Goal: Task Accomplishment & Management: Complete application form

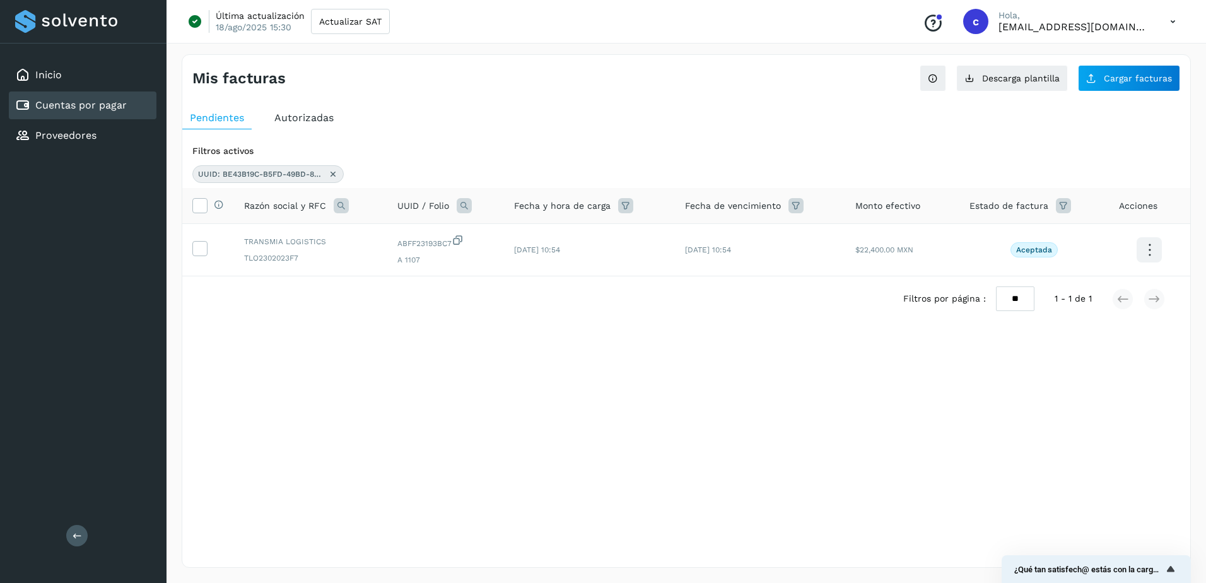
click at [95, 107] on link "Cuentas por pagar" at bounding box center [80, 105] width 91 height 12
click at [1133, 79] on span "Cargar facturas" at bounding box center [1138, 78] width 68 height 9
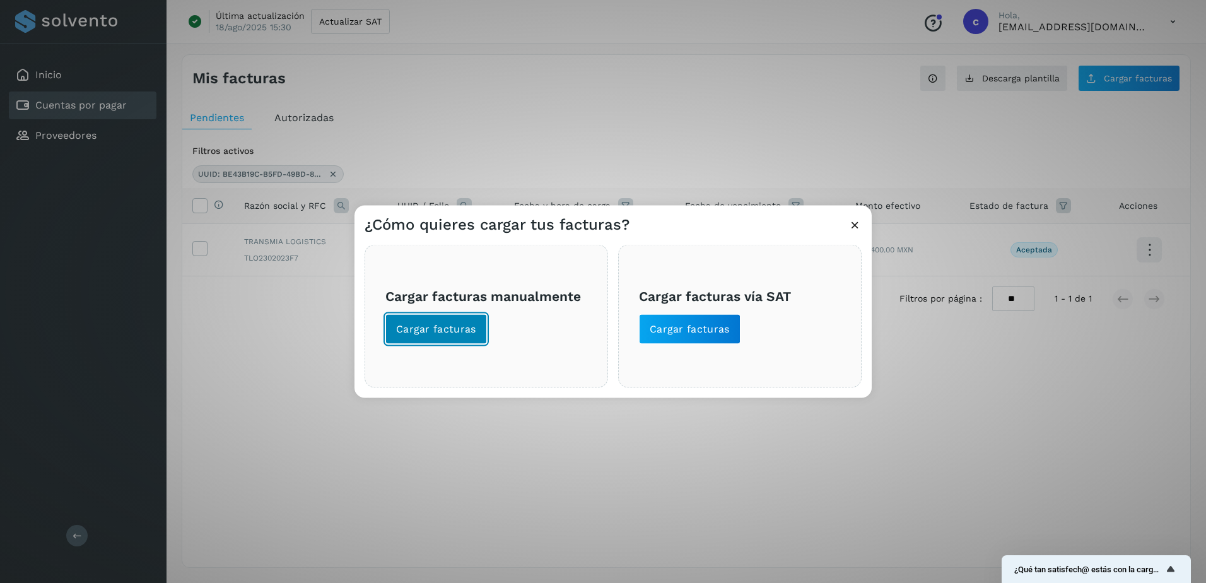
click at [475, 328] on button "Cargar facturas" at bounding box center [436, 329] width 102 height 30
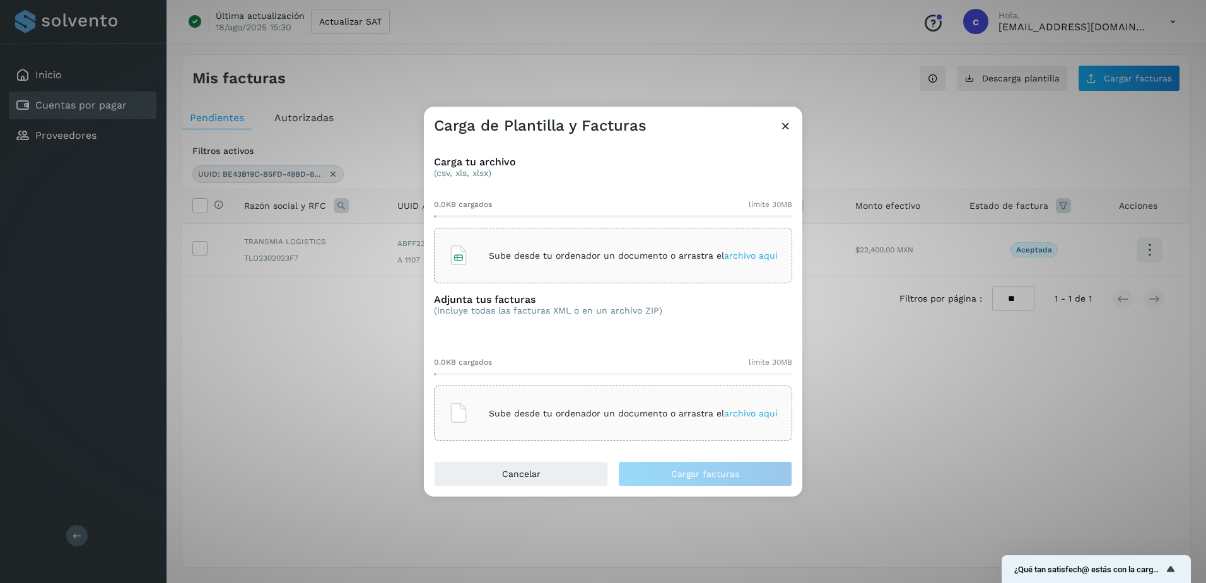
click at [606, 251] on p "Sube desde tu ordenador un documento o arrastra el archivo aquí" at bounding box center [633, 255] width 289 height 11
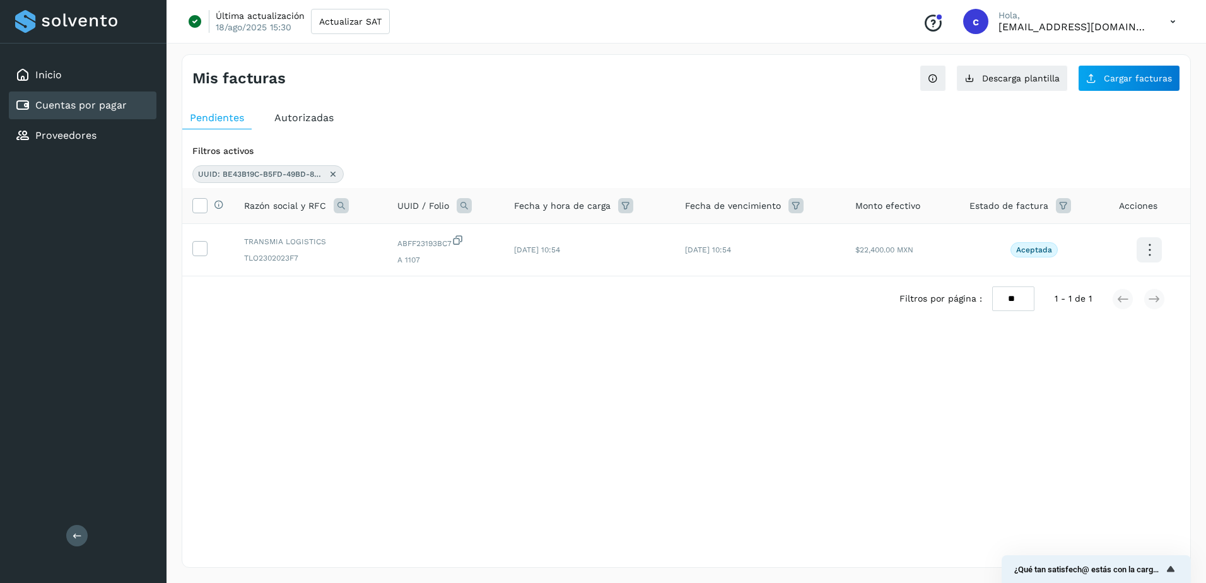
click at [73, 115] on div "Cuentas por pagar" at bounding box center [83, 105] width 148 height 28
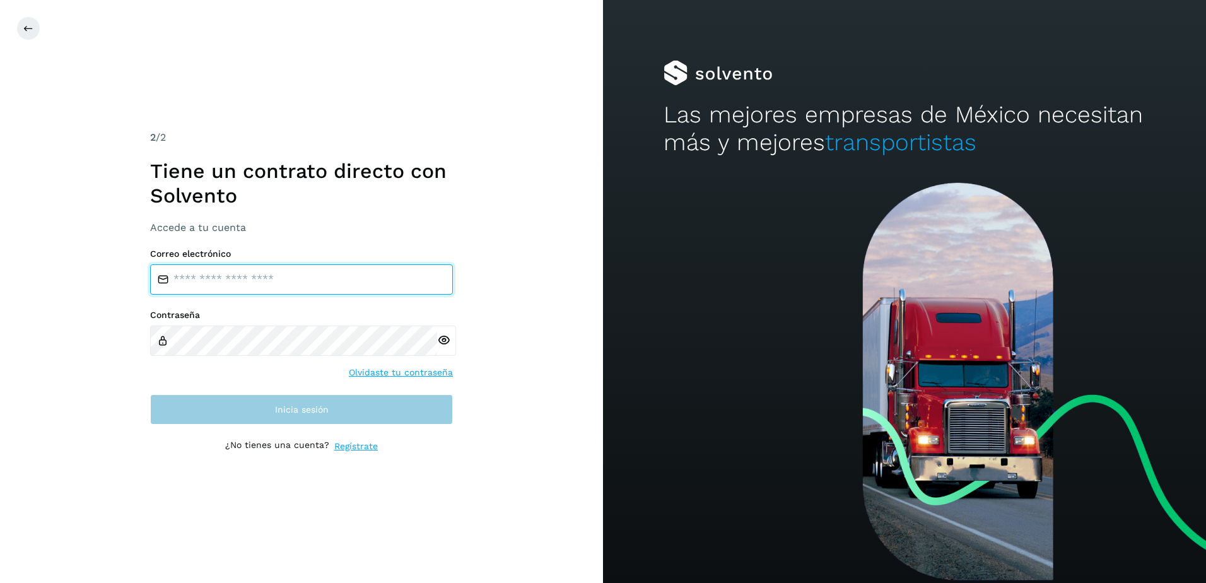
type input "**********"
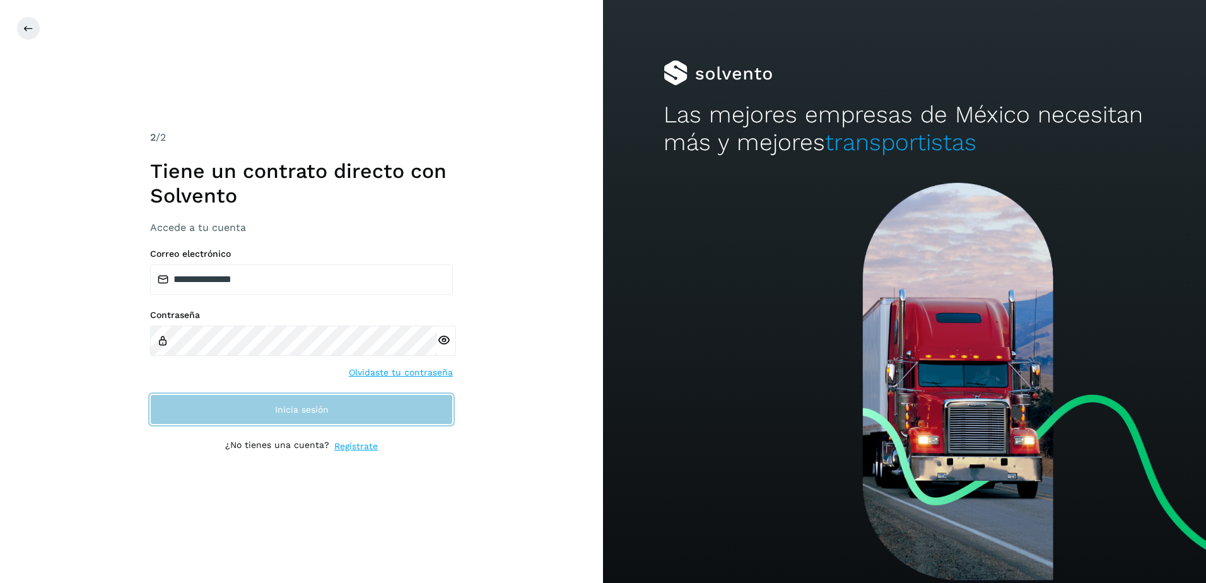
click at [219, 399] on button "Inicia sesión" at bounding box center [301, 409] width 303 height 30
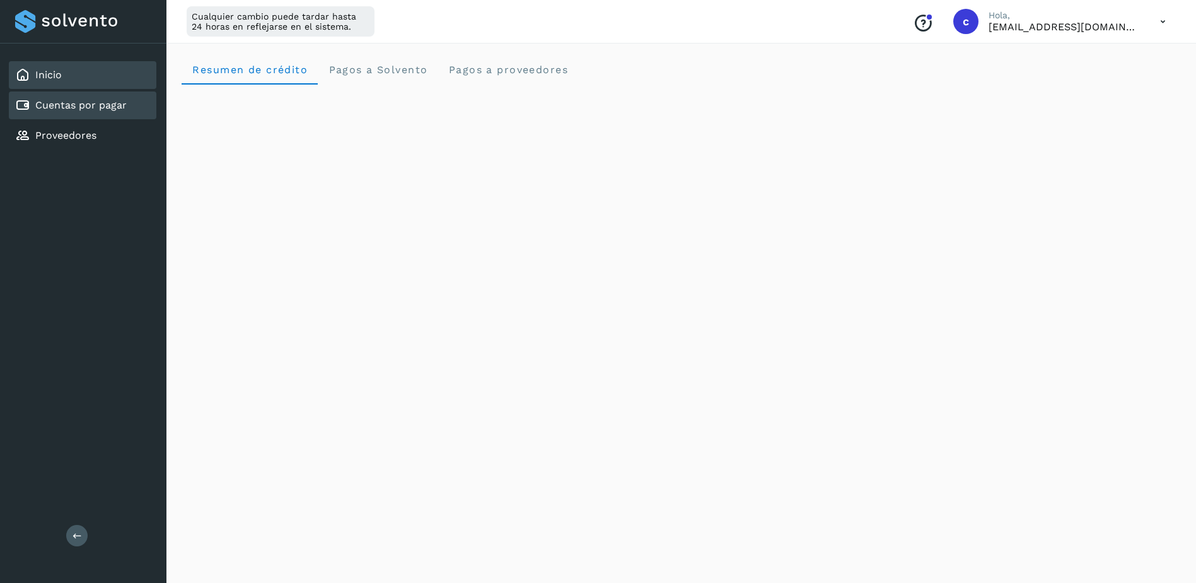
click at [106, 110] on link "Cuentas por pagar" at bounding box center [80, 105] width 91 height 12
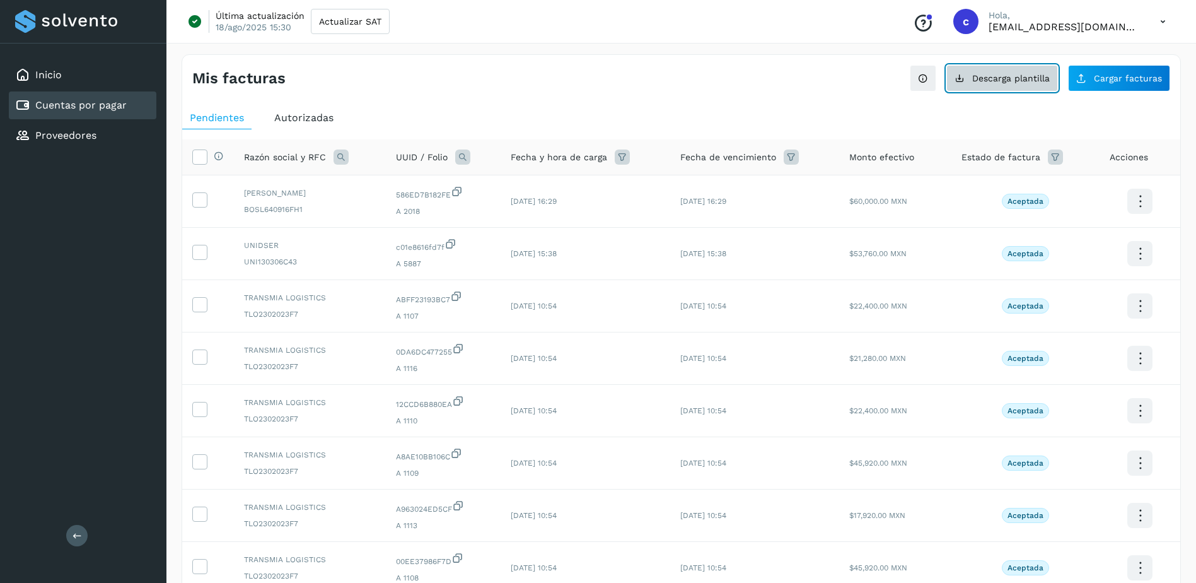
click at [1002, 89] on button "Descarga plantilla" at bounding box center [1003, 78] width 112 height 26
click at [129, 104] on div "Cuentas por pagar" at bounding box center [83, 105] width 148 height 28
click at [1158, 69] on button "Cargar facturas" at bounding box center [1119, 78] width 102 height 26
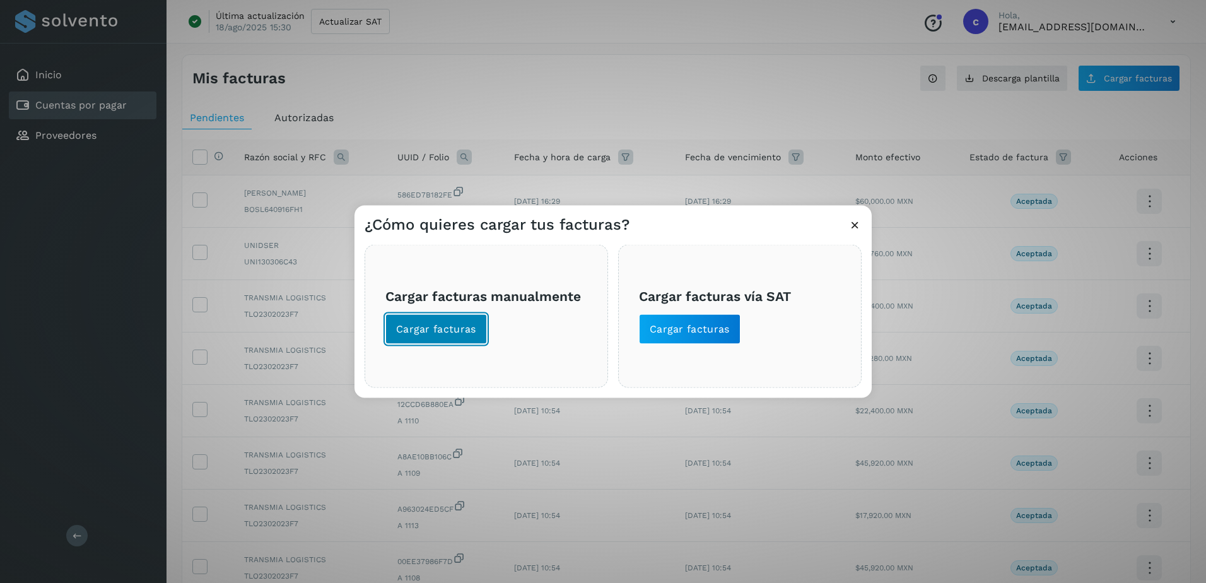
click at [470, 333] on span "Cargar facturas" at bounding box center [436, 329] width 80 height 14
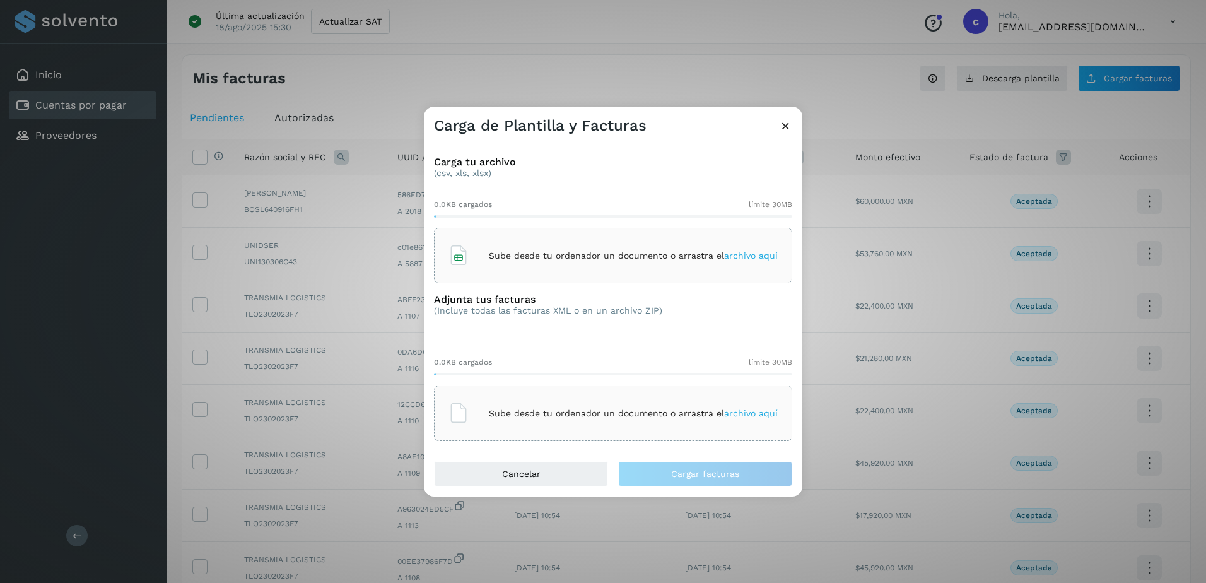
click at [529, 248] on div "Sube desde tu ordenador un documento o arrastra el archivo aquí" at bounding box center [612, 255] width 329 height 34
click at [609, 395] on div "Sube desde tu ordenador un documento o arrastra el archivo aquí" at bounding box center [613, 412] width 358 height 55
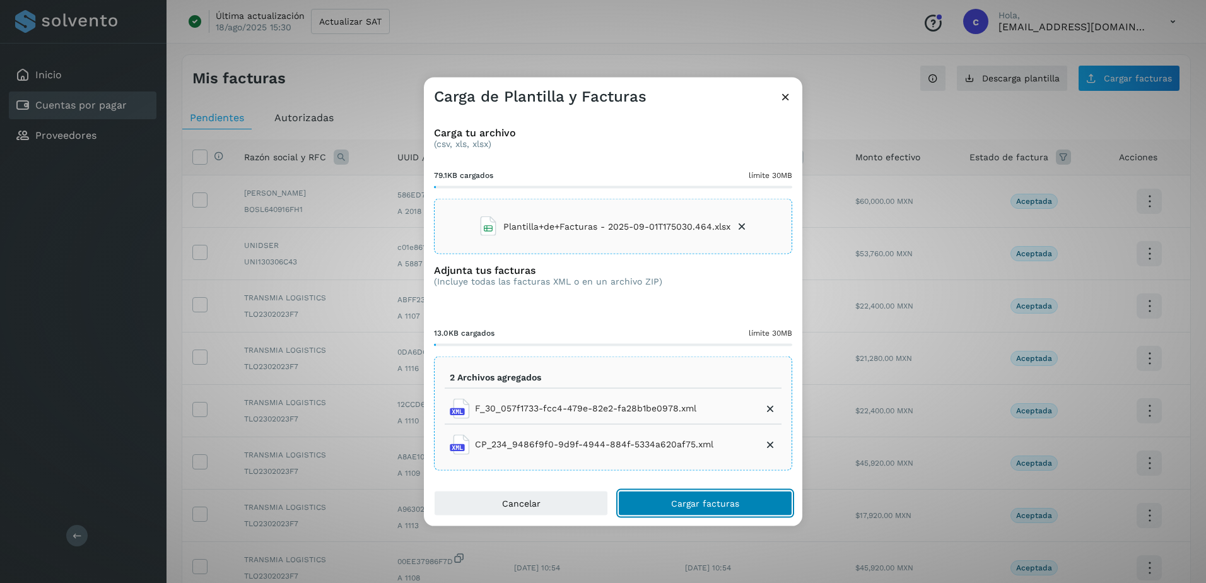
click at [735, 507] on span "Cargar facturas" at bounding box center [705, 502] width 68 height 9
